Goal: Navigation & Orientation: Find specific page/section

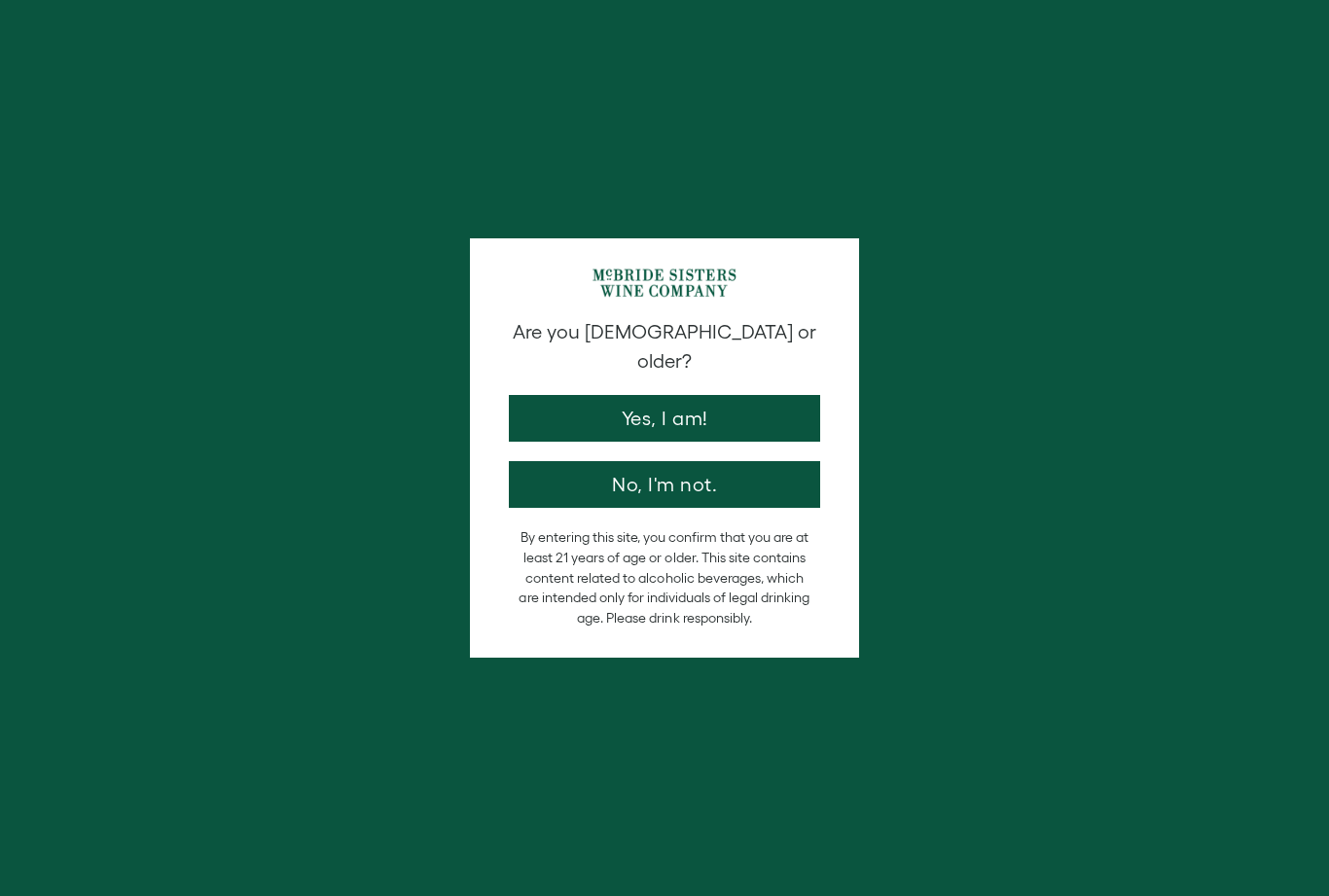
click at [720, 395] on button "Yes, I am!" at bounding box center [664, 418] width 311 height 47
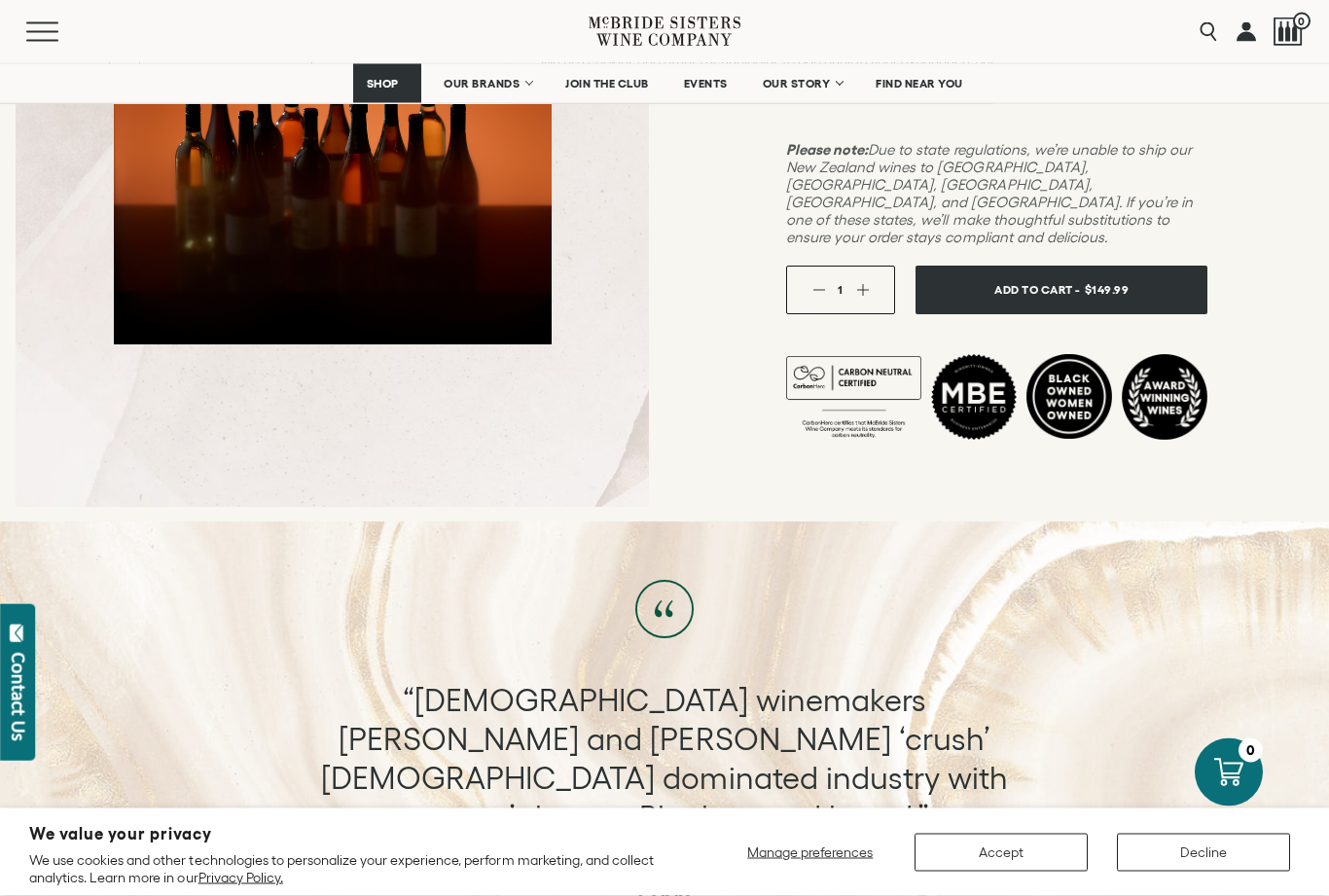
scroll to position [538, 0]
click at [1192, 872] on button "Decline" at bounding box center [1204, 852] width 174 height 38
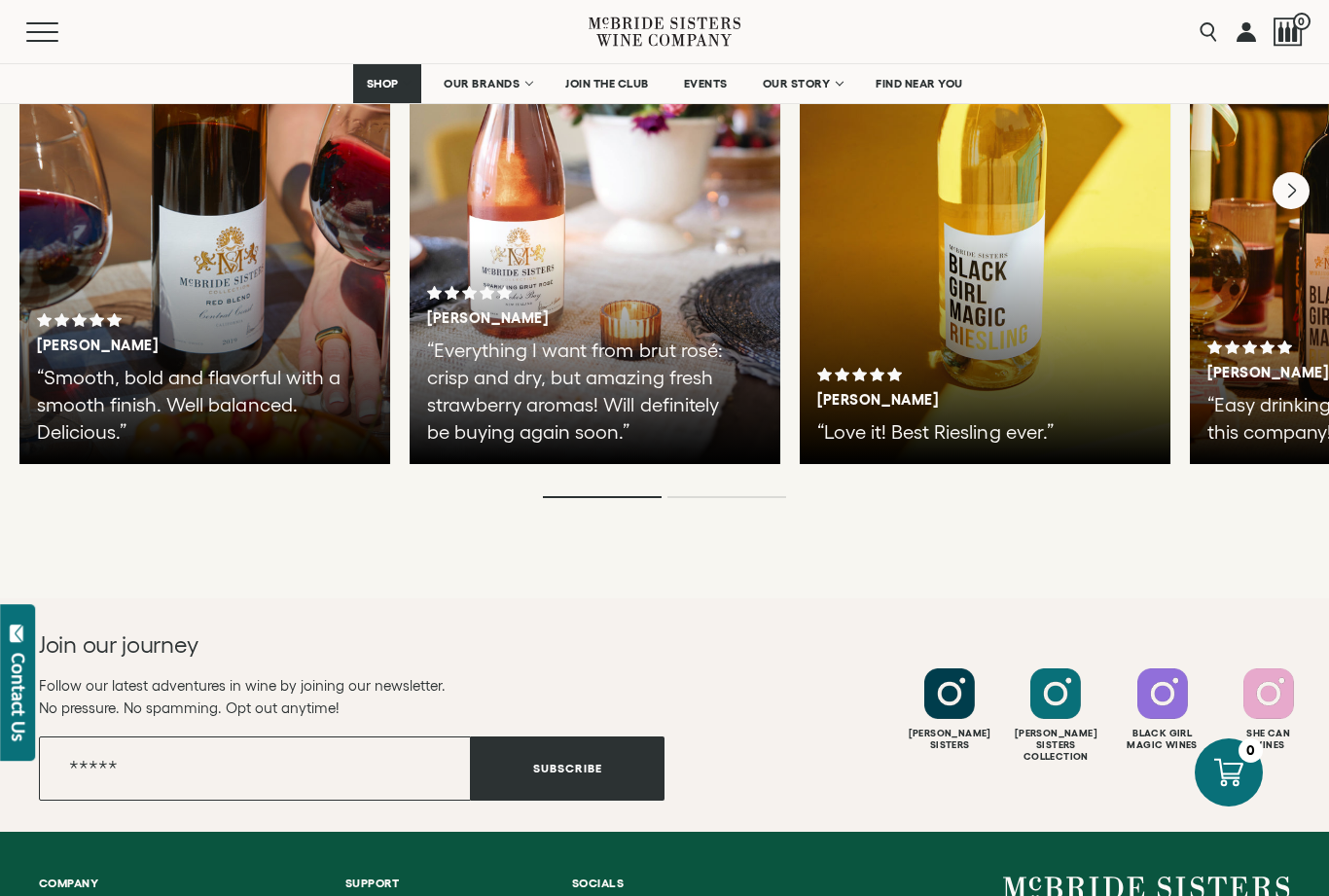
scroll to position [3690, 0]
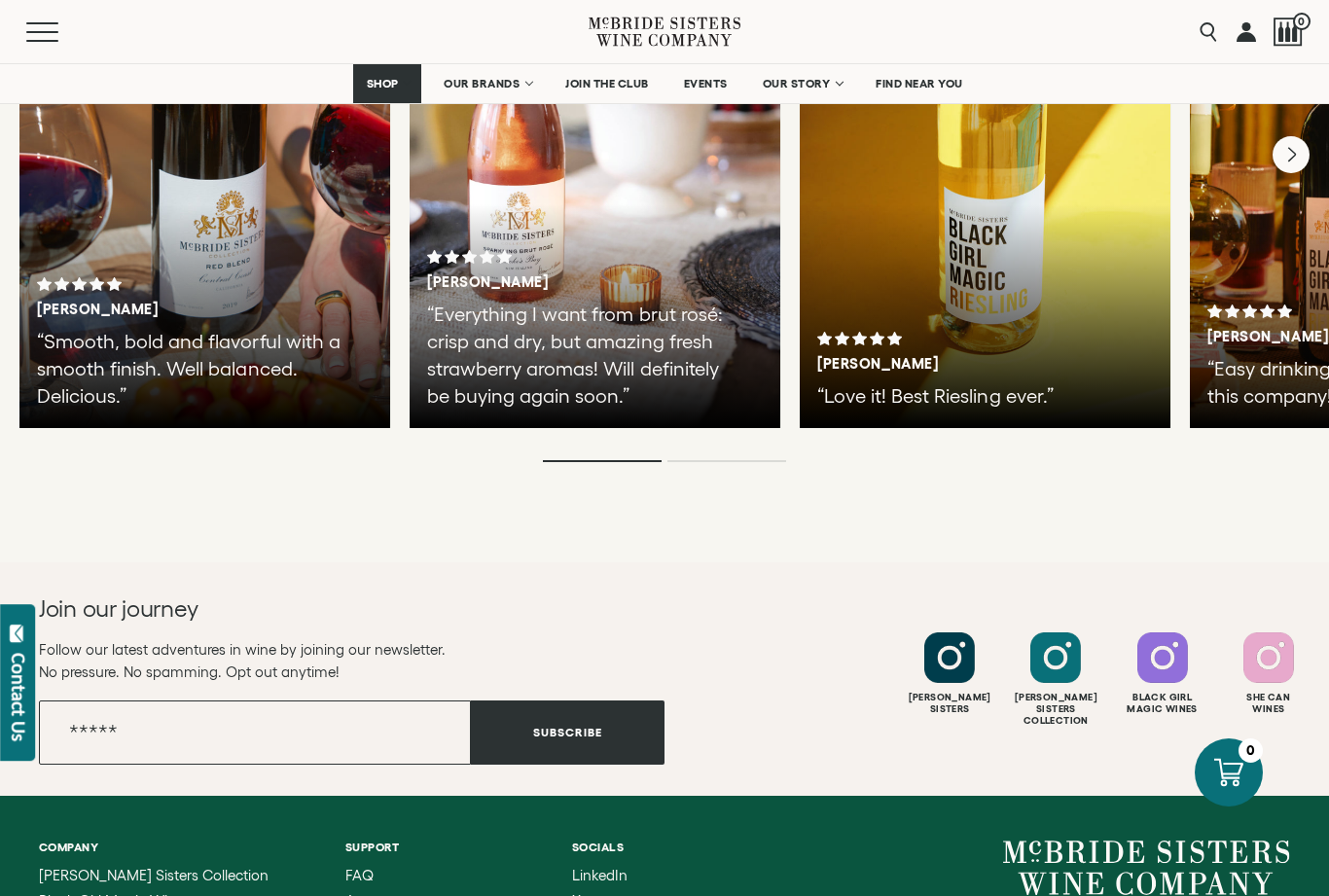
click at [1086, 633] on div "[PERSON_NAME] Sisters Collection" at bounding box center [1056, 680] width 101 height 95
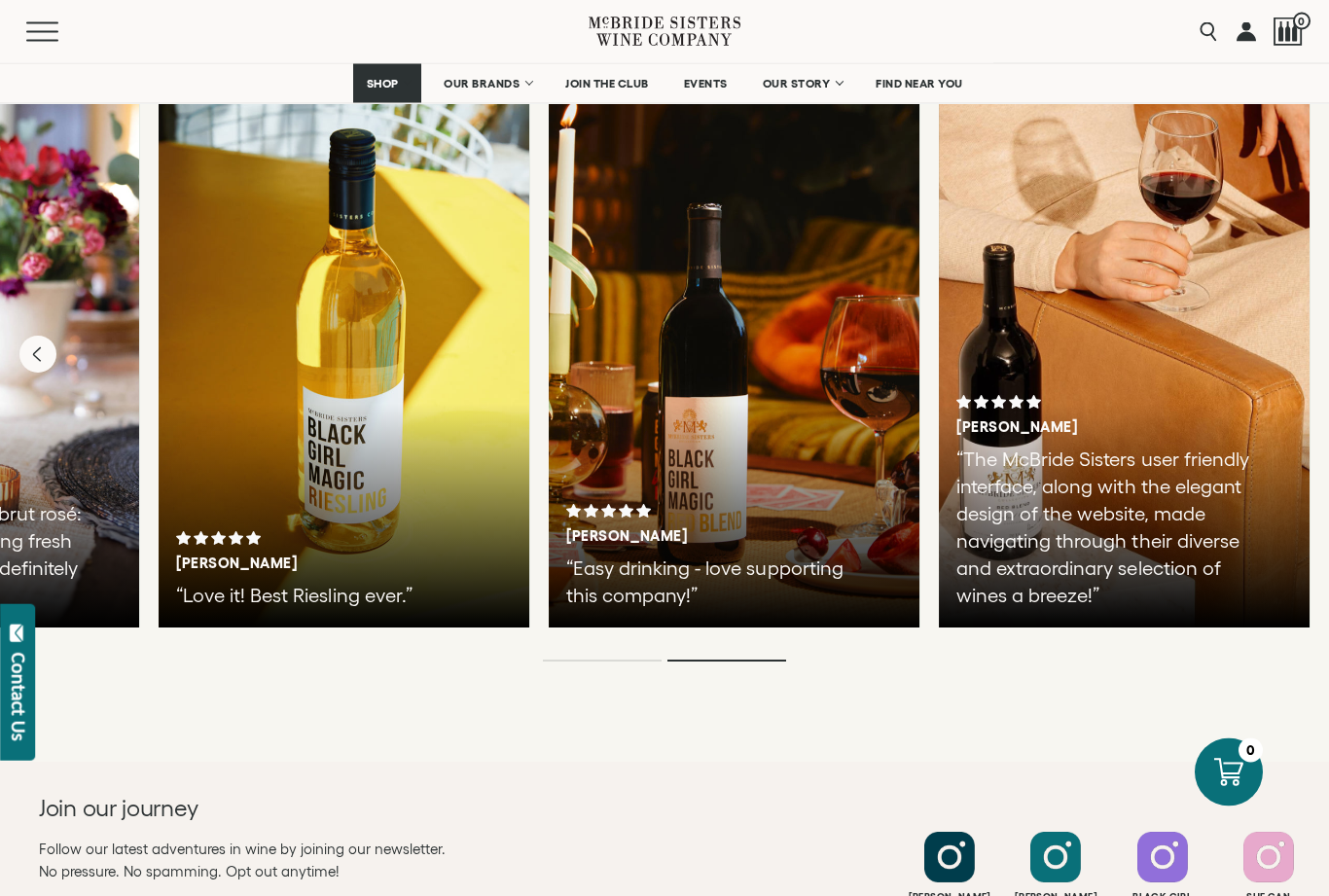
scroll to position [3491, 0]
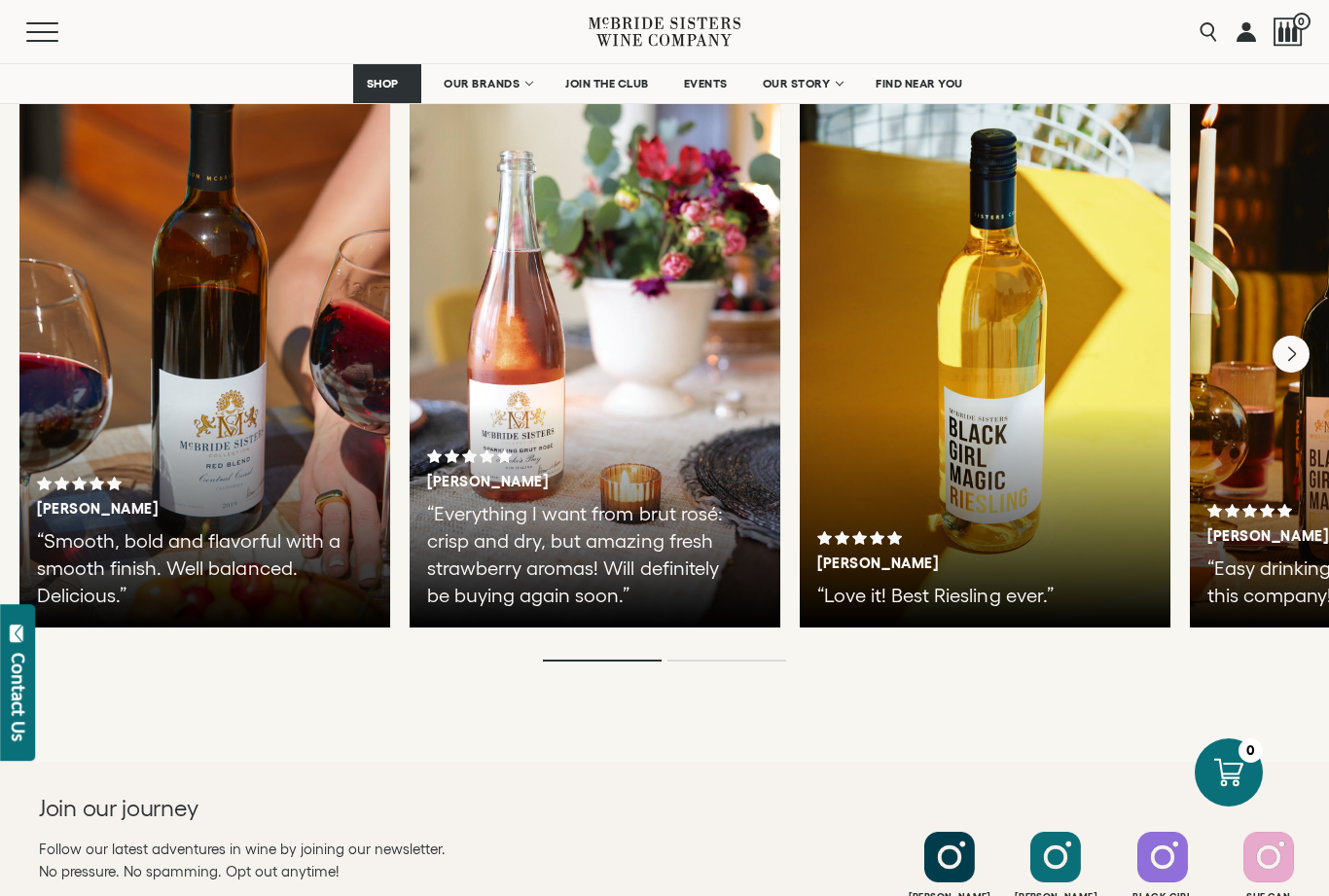
click at [490, 67] on link "OUR BRANDS" at bounding box center [487, 84] width 112 height 39
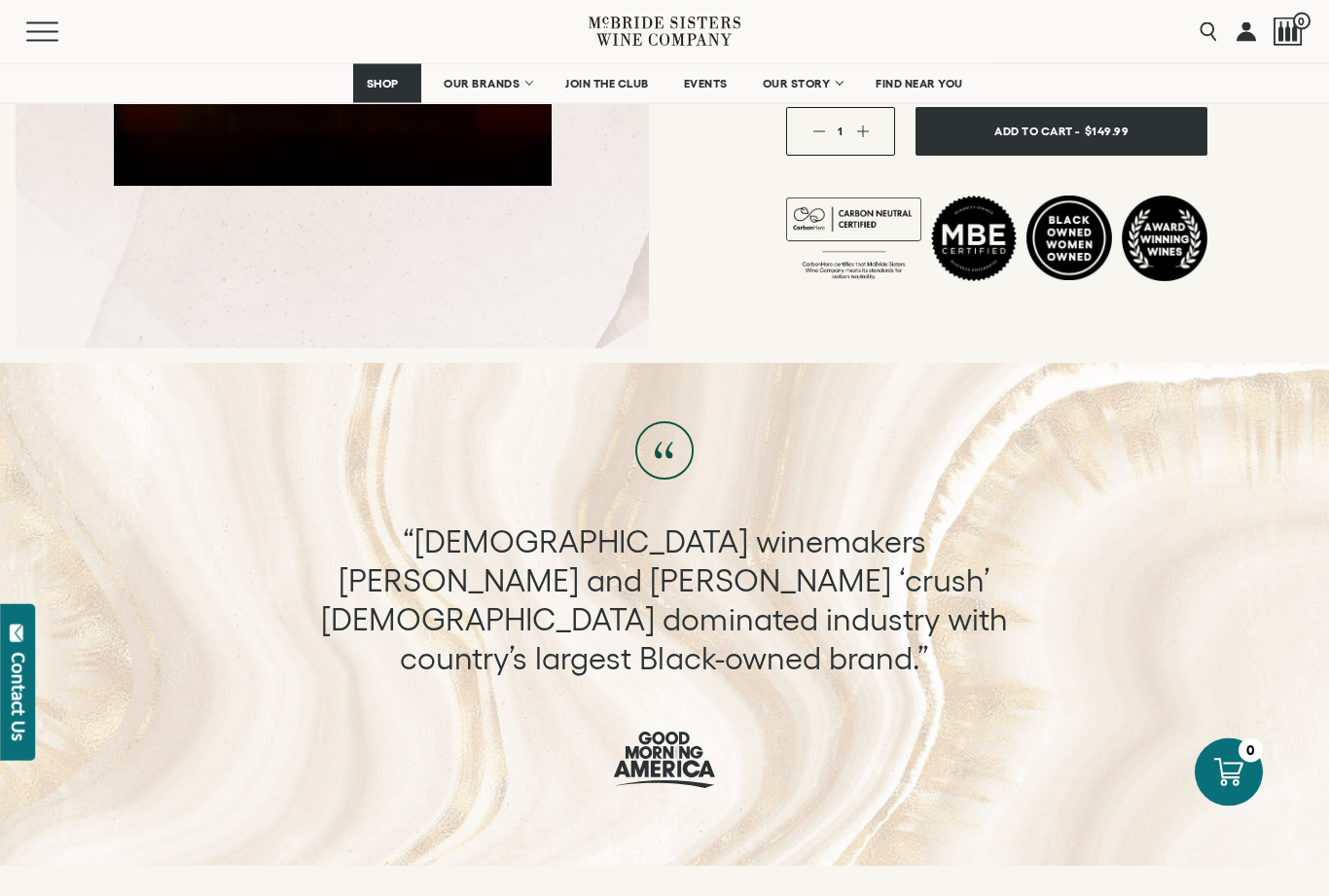
scroll to position [697, 0]
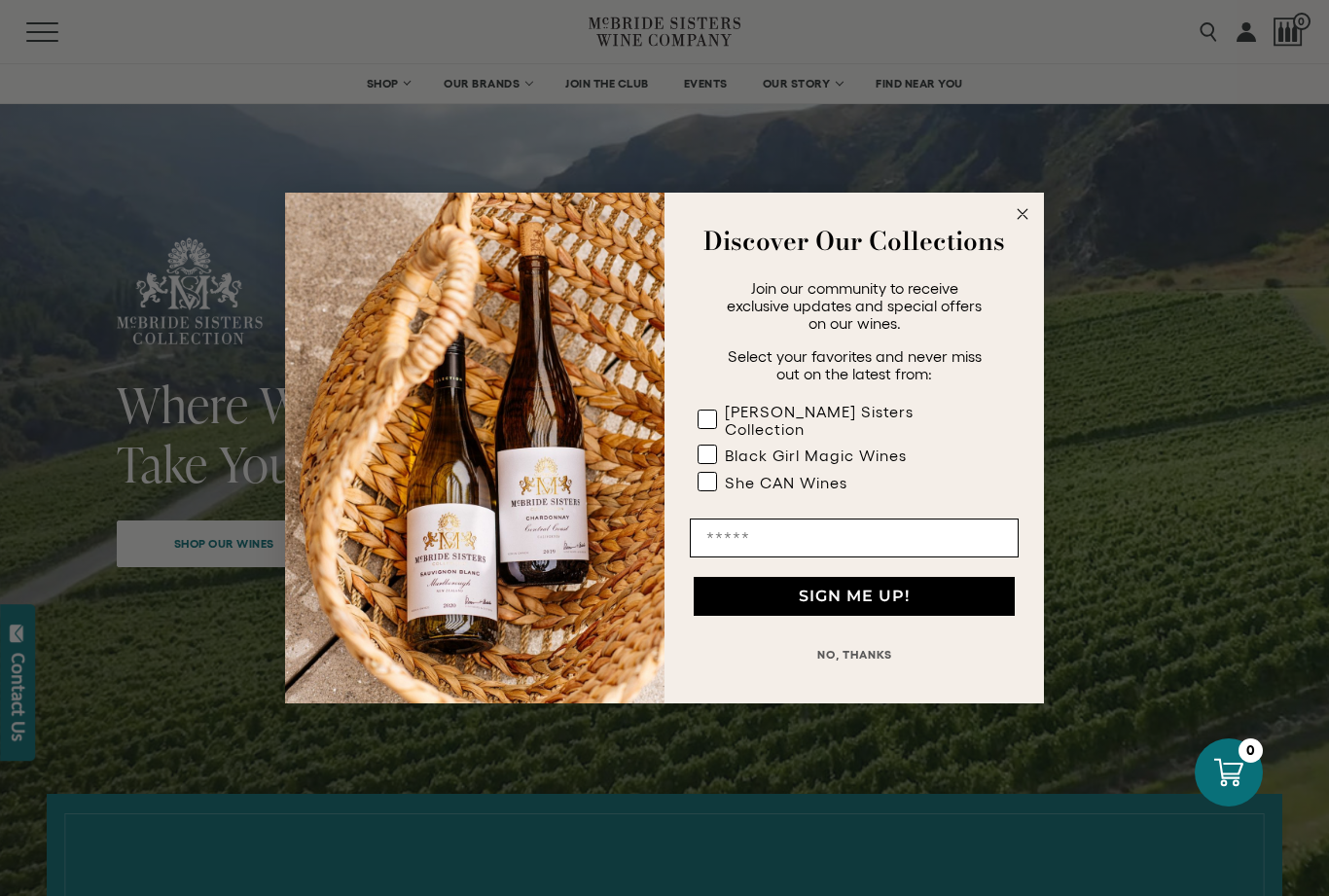
click at [728, 413] on label "[PERSON_NAME] Sisters Collection" at bounding box center [850, 423] width 305 height 43
click at [865, 687] on form "Discover Our Collections Join our community to receive exclusive updates and sp…" at bounding box center [664, 448] width 759 height 511
click at [869, 637] on button "NO, THANKS" at bounding box center [854, 655] width 329 height 39
